Goal: Use online tool/utility: Utilize a website feature to perform a specific function

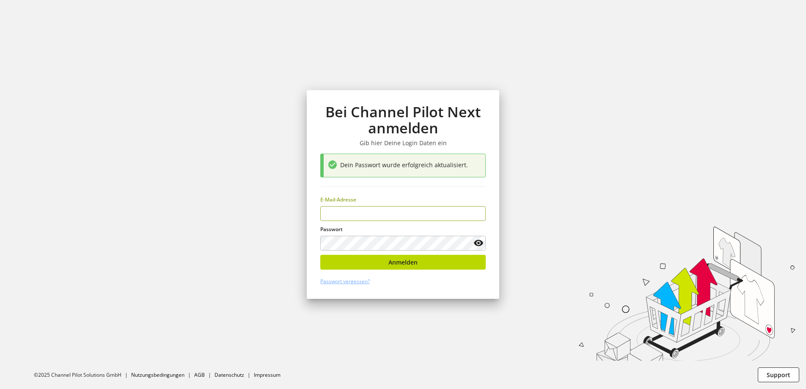
click at [381, 212] on input "email" at bounding box center [403, 213] width 166 height 15
type input "**********"
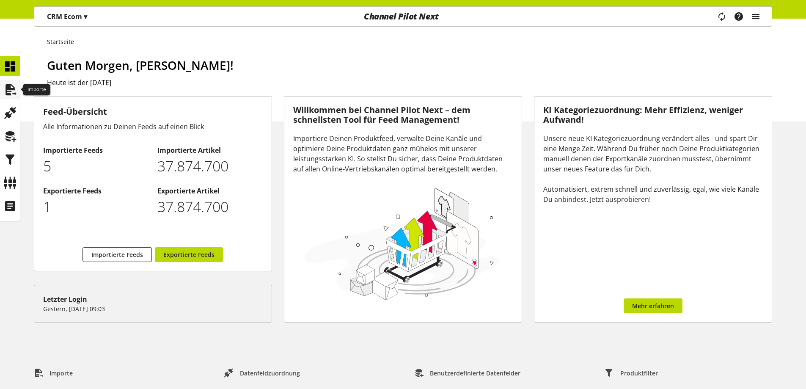
click at [6, 87] on icon at bounding box center [10, 89] width 14 height 17
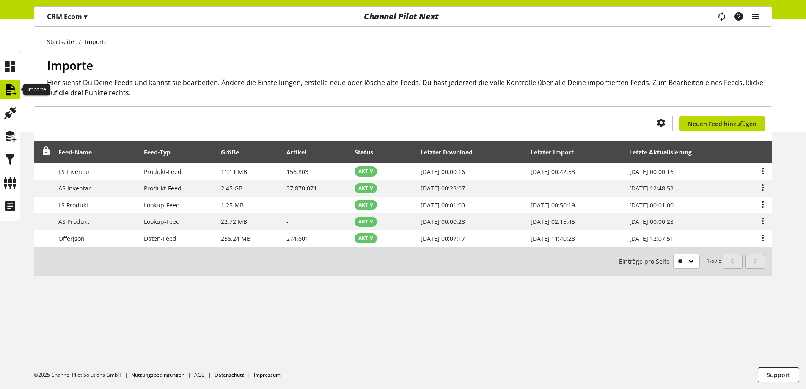
click at [6, 95] on icon at bounding box center [10, 89] width 14 height 17
click at [12, 135] on icon at bounding box center [10, 136] width 14 height 17
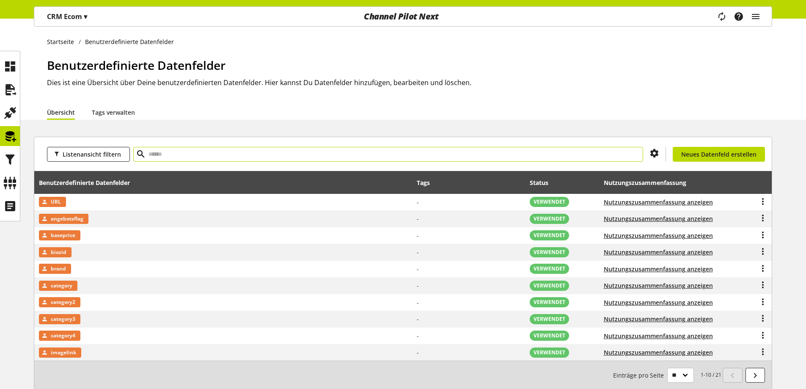
click at [272, 160] on input "text" at bounding box center [388, 154] width 510 height 15
type input "****"
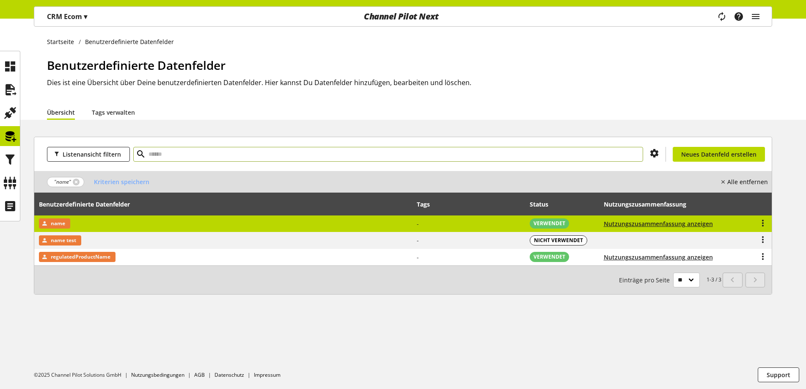
click at [90, 220] on td "name" at bounding box center [223, 223] width 378 height 17
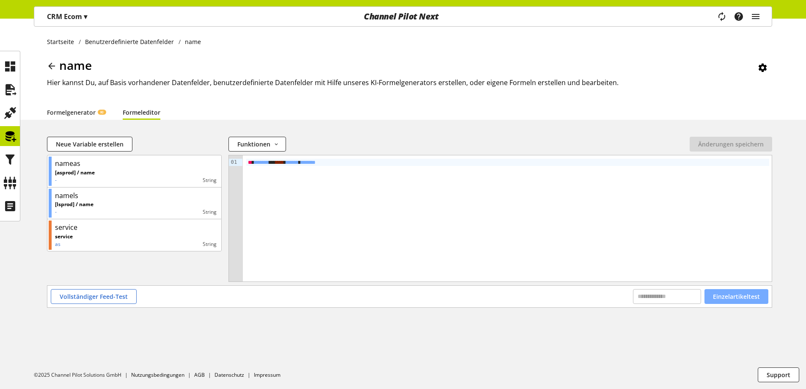
click at [748, 294] on span "Einzelartikeltest" at bounding box center [736, 296] width 47 height 9
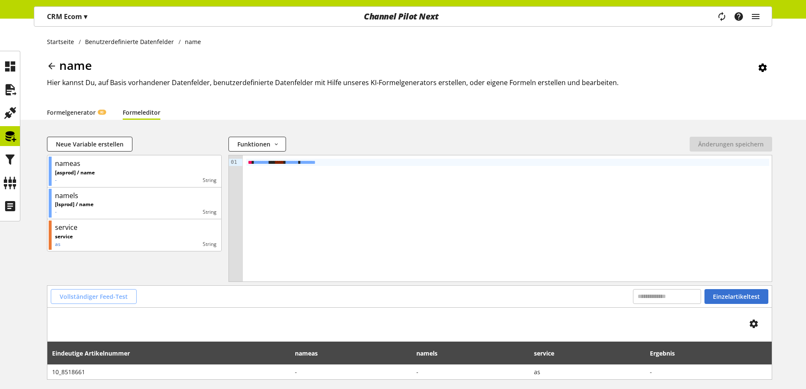
click at [127, 302] on button "Vollständiger Feed-Test" at bounding box center [94, 296] width 86 height 15
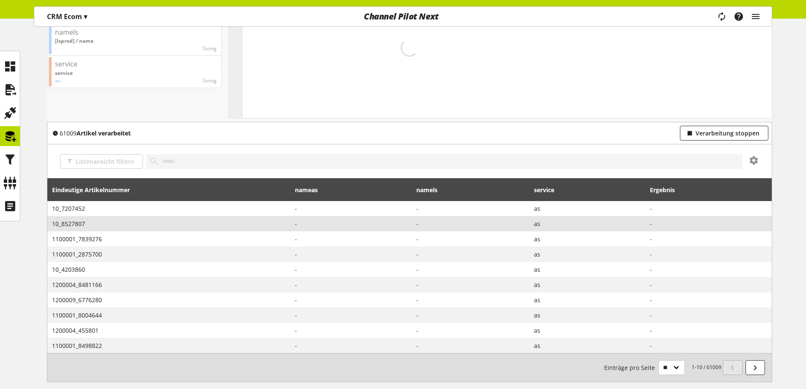
scroll to position [205, 0]
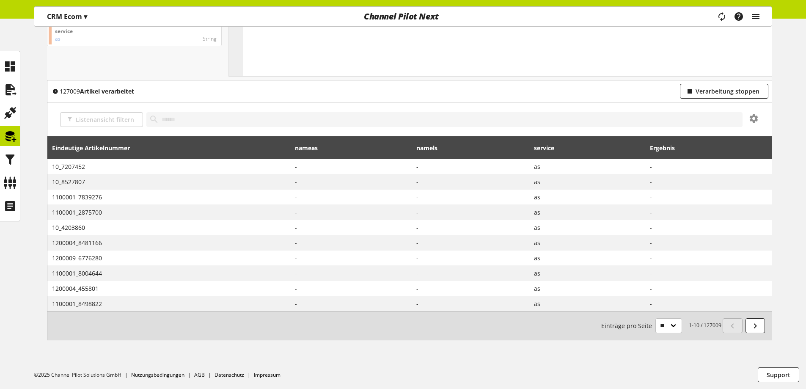
click at [755, 122] on div at bounding box center [754, 119] width 9 height 11
click at [706, 99] on div "133009 Artikel verarbeitet Verarbeitung stoppen" at bounding box center [409, 91] width 725 height 22
